Goal: Transaction & Acquisition: Book appointment/travel/reservation

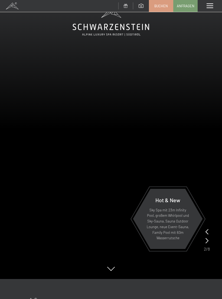
click at [209, 4] on span at bounding box center [209, 6] width 6 height 5
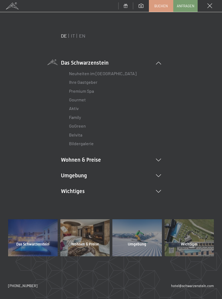
click at [157, 67] on div "Neuheiten im Schwarzenstein Ihre Gastgeber Premium Spa Gourmet Aktiv Wochenprog…" at bounding box center [111, 108] width 100 height 82
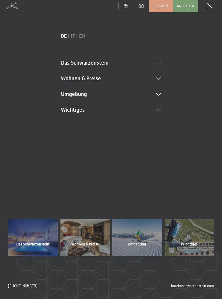
click at [89, 79] on li "Wohnen & Preise Inklusivleistungen Zimmer & Preise Liste Angebote Liste Familie…" at bounding box center [111, 79] width 100 height 8
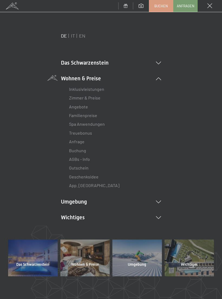
click at [158, 201] on icon at bounding box center [158, 202] width 5 height 3
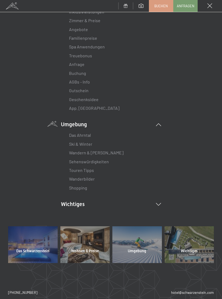
scroll to position [78, 0]
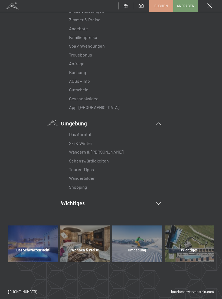
click at [158, 203] on li "Wichtiges Lage & Anreise Online bezahlen Webcam & Wetter Downloads" at bounding box center [111, 204] width 100 height 8
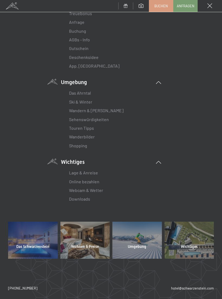
scroll to position [119, 0]
click at [82, 197] on link "Downloads" at bounding box center [79, 199] width 21 height 5
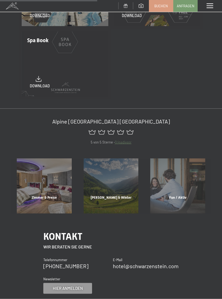
scroll to position [135, 0]
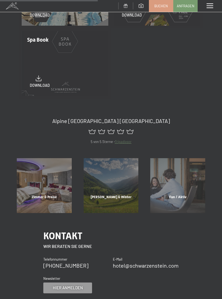
click at [181, 195] on div "Fun / Aktiv" at bounding box center [177, 204] width 67 height 18
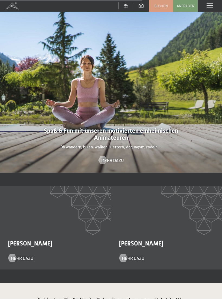
scroll to position [679, 0]
click at [115, 157] on span "Mehr dazu" at bounding box center [112, 160] width 22 height 6
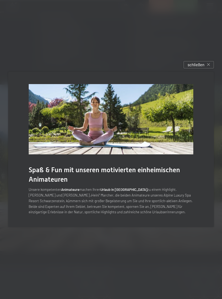
scroll to position [601, 0]
click at [196, 68] on span "schließen" at bounding box center [195, 65] width 17 height 6
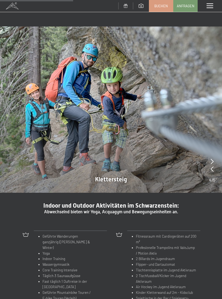
scroll to position [352, 0]
click at [210, 5] on span at bounding box center [209, 6] width 6 height 5
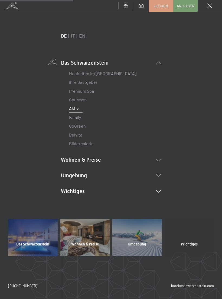
scroll to position [352, 0]
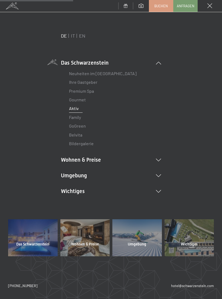
click at [75, 119] on link "Family" at bounding box center [75, 117] width 12 height 5
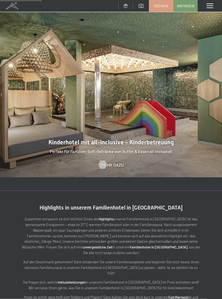
scroll to position [490, 0]
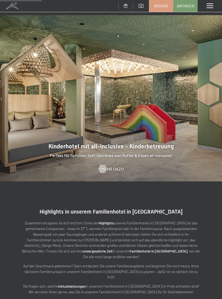
click at [117, 166] on span "Mehr dazu" at bounding box center [112, 169] width 22 height 6
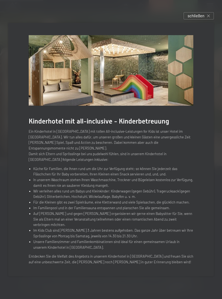
scroll to position [509, 0]
click at [189, 216] on li "Auf Wunsch und gegen Gebühr organisieren wir gerne einen Babysitter für Sie, we…" at bounding box center [113, 219] width 160 height 17
click at [203, 19] on span "schließen" at bounding box center [195, 16] width 17 height 6
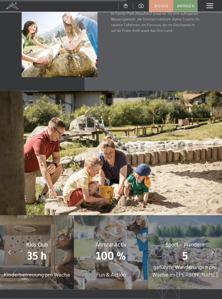
scroll to position [1444, 0]
click at [42, 250] on span "35 h" at bounding box center [36, 256] width 19 height 13
click at [44, 227] on div "Kids Club 35 h Kinderbetreuung pro Woche" at bounding box center [37, 252] width 74 height 74
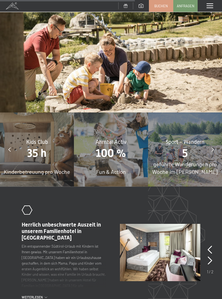
scroll to position [1546, 0]
click at [35, 295] on span "Weiterlesen" at bounding box center [33, 297] width 23 height 5
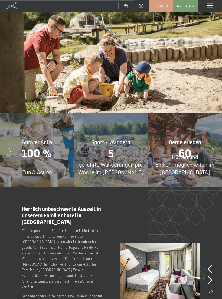
click at [209, 276] on icon at bounding box center [209, 280] width 5 height 8
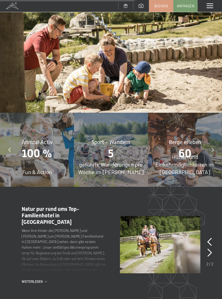
click at [36, 279] on span "Weiterlesen" at bounding box center [33, 281] width 23 height 5
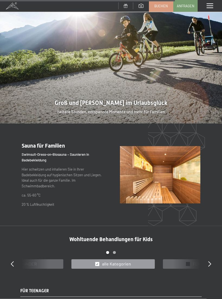
scroll to position [2013, 0]
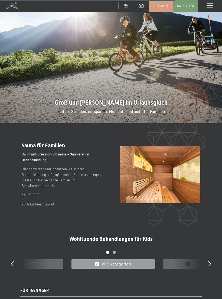
click at [211, 261] on icon at bounding box center [209, 263] width 3 height 5
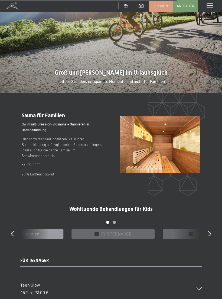
scroll to position [2053, 0]
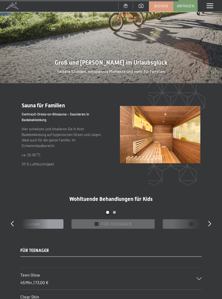
click at [201, 268] on div "Teen Glow 45 Min. | 73,00 €" at bounding box center [110, 279] width 181 height 22
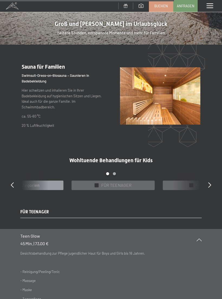
scroll to position [2092, 0]
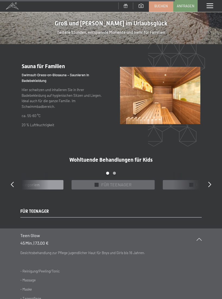
click at [198, 228] on div "Teen Glow 45 Min. | 73,00 €" at bounding box center [110, 239] width 181 height 22
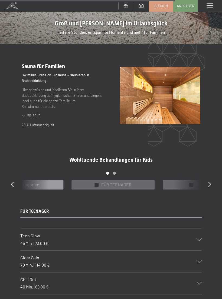
click at [198, 260] on icon at bounding box center [198, 261] width 5 height 3
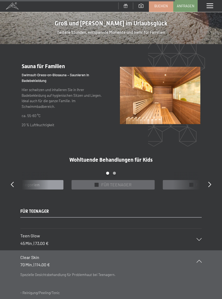
click at [198, 260] on icon at bounding box center [198, 261] width 5 height 3
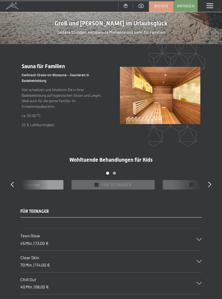
click at [196, 273] on div "Chill Out 40 Min. | 68,00 €" at bounding box center [110, 284] width 181 height 22
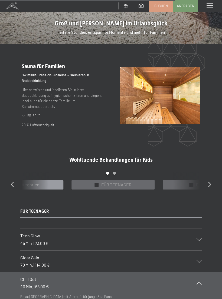
click at [198, 272] on div "Chill Out 40 Min. | 68,00 €" at bounding box center [110, 283] width 181 height 22
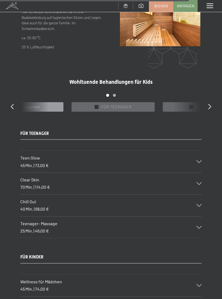
scroll to position [2170, 0]
click at [199, 274] on div "Wellness für Mädchen 45 Min. | 74,00 €" at bounding box center [110, 285] width 181 height 22
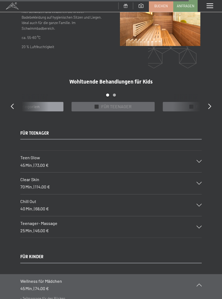
click at [199, 274] on div "Wellness für Mädchen 45 Min. | 74,00 €" at bounding box center [110, 285] width 181 height 22
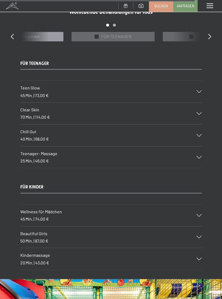
click at [201, 248] on div "Kindermassage 20 Min. | 43,00 €" at bounding box center [110, 259] width 181 height 22
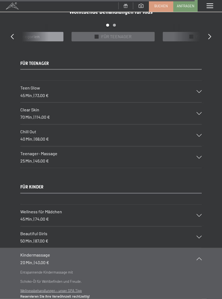
scroll to position [2240, 0]
click at [201, 257] on icon at bounding box center [198, 258] width 5 height 3
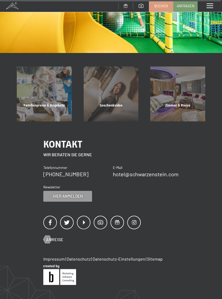
scroll to position [2598, 0]
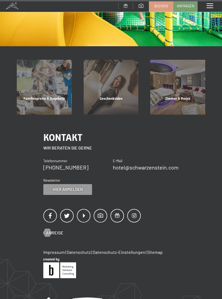
click at [211, 6] on span at bounding box center [209, 6] width 6 height 5
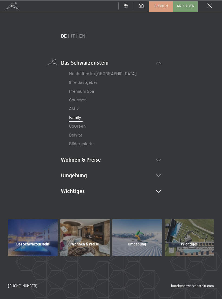
click at [157, 175] on icon at bounding box center [158, 175] width 5 height 3
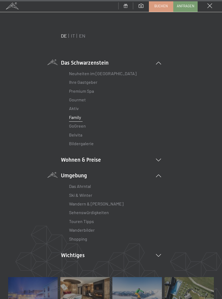
click at [157, 254] on icon at bounding box center [158, 255] width 5 height 3
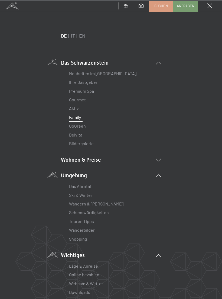
click at [159, 175] on icon at bounding box center [158, 175] width 5 height 3
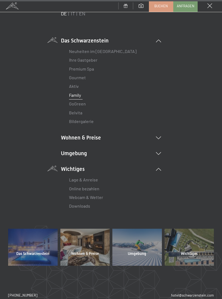
scroll to position [22, 0]
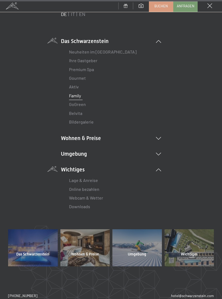
click at [190, 249] on div at bounding box center [188, 247] width 49 height 37
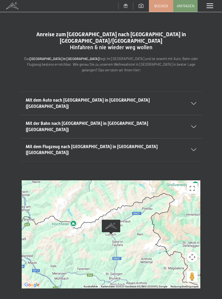
click at [195, 102] on icon at bounding box center [193, 103] width 5 height 3
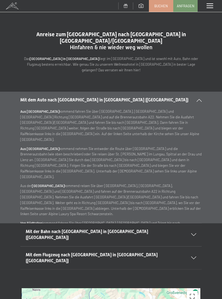
click at [210, 4] on span at bounding box center [209, 6] width 6 height 5
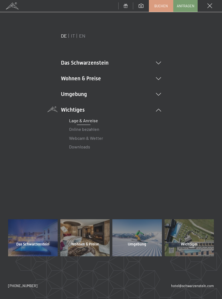
click at [153, 97] on li "Umgebung Das Ahrntal Ski & Winter Skifahren Skischule Wandern & Sommer Wandern …" at bounding box center [111, 94] width 100 height 8
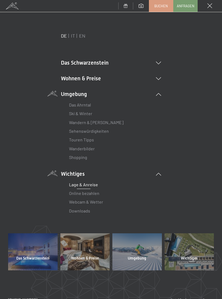
click at [79, 157] on link "Shopping" at bounding box center [78, 157] width 18 height 5
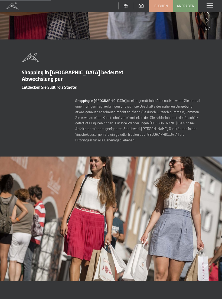
scroll to position [139, 0]
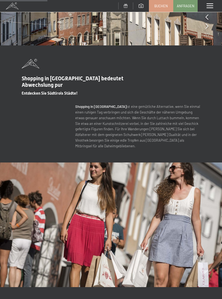
click at [161, 5] on span "Buchen" at bounding box center [161, 6] width 14 height 5
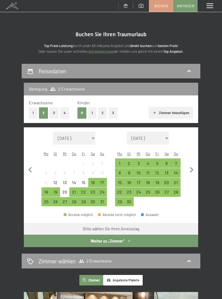
click at [101, 112] on button "2" at bounding box center [102, 112] width 9 height 11
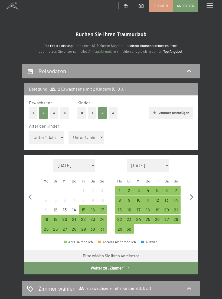
click at [189, 192] on icon "button" at bounding box center [191, 197] width 11 height 11
select select "[DATE]"
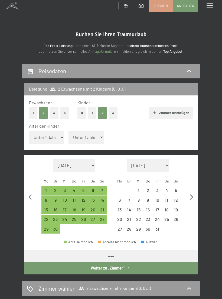
click at [189, 192] on icon "button" at bounding box center [191, 197] width 11 height 11
select select "[DATE]"
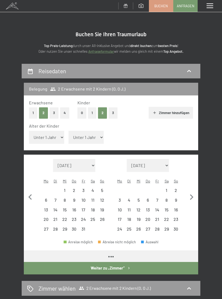
click at [189, 192] on icon "button" at bounding box center [191, 197] width 11 height 11
select select "2025-11-01"
select select "2025-12-01"
click at [189, 192] on icon "button" at bounding box center [191, 197] width 11 height 11
select select "2025-12-01"
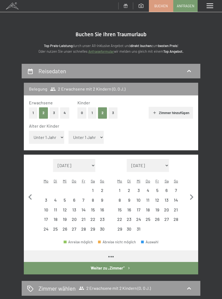
select select "2026-01-01"
click at [191, 192] on icon "button" at bounding box center [191, 197] width 11 height 11
select select "2026-01-01"
select select "2026-02-01"
select select "2026-01-01"
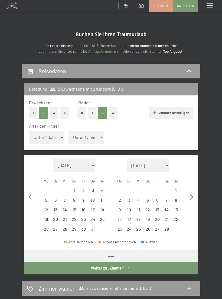
select select "2026-02-01"
select select "2026-01-01"
select select "2026-02-01"
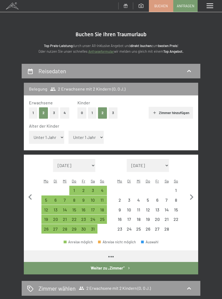
select select "2026-01-01"
select select "2026-02-01"
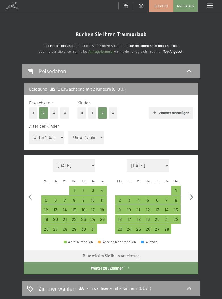
click at [188, 192] on icon "button" at bounding box center [191, 197] width 11 height 11
select select "2026-02-01"
select select "2026-03-01"
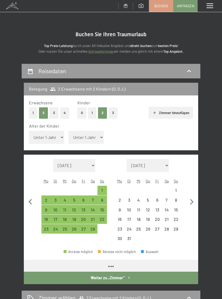
select select "2026-02-01"
select select "2026-03-01"
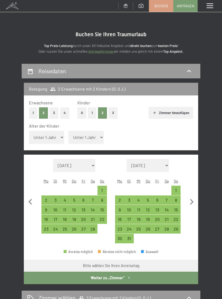
click at [93, 198] on div "7" at bounding box center [93, 202] width 8 height 8
select select "2026-02-01"
select select "2026-03-01"
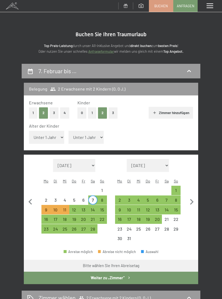
click at [94, 208] on div "14" at bounding box center [93, 212] width 8 height 8
select select "2026-02-01"
select select "2026-03-01"
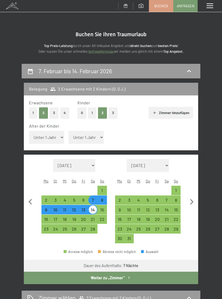
click at [186, 248] on div "Anreise möglich Abreise nicht möglich Auswahl" at bounding box center [111, 254] width 174 height 12
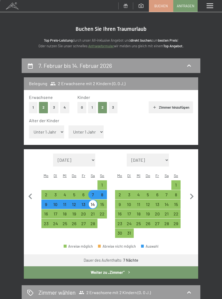
scroll to position [6, 0]
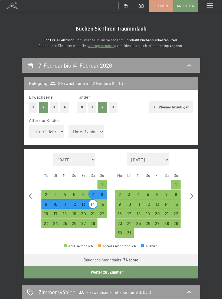
click at [51, 127] on select "Unter 1 Jahr 1 Jahr 2 Jahre 3 Jahre 4 Jahre 5 Jahre 6 Jahre 7 Jahre 8 Jahre 9 J…" at bounding box center [46, 131] width 35 height 13
select select "12"
select select "2026-02-01"
select select "2026-03-01"
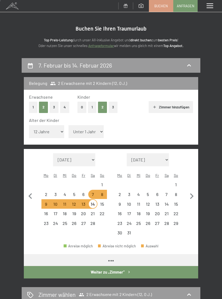
click at [84, 127] on select "Unter 1 Jahr 1 Jahr 2 Jahre 3 Jahre 4 Jahre 5 Jahre 6 Jahre 7 Jahre 8 Jahre 9 J…" at bounding box center [85, 131] width 35 height 13
select select "2026-02-01"
select select "2026-03-01"
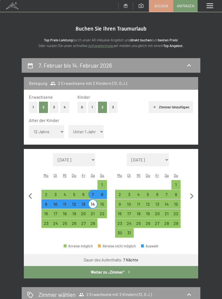
select select "15"
select select "2026-02-01"
select select "2026-03-01"
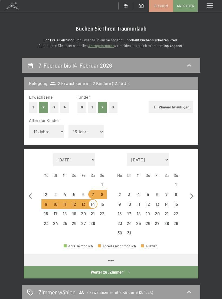
select select "2026-02-01"
select select "2026-03-01"
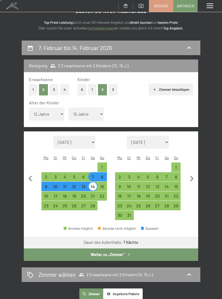
click at [172, 249] on button "Weiter zu „Zimmer“" at bounding box center [111, 255] width 174 height 12
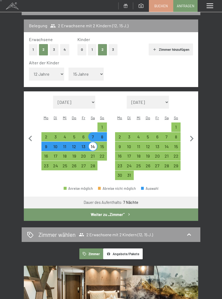
select select "2026-02-01"
select select "2026-03-01"
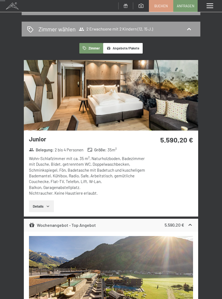
click at [184, 94] on img at bounding box center [111, 95] width 174 height 71
click at [215, 8] on div "Menü" at bounding box center [209, 6] width 24 height 12
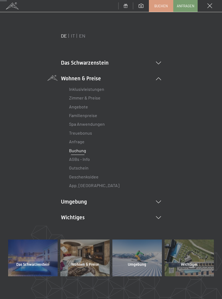
scroll to position [77, 0]
click at [164, 4] on span "Buchen" at bounding box center [161, 6] width 14 height 5
